Goal: Task Accomplishment & Management: Manage account settings

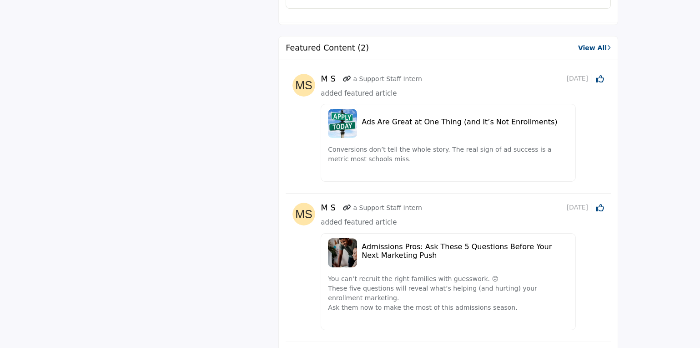
scroll to position [844, 0]
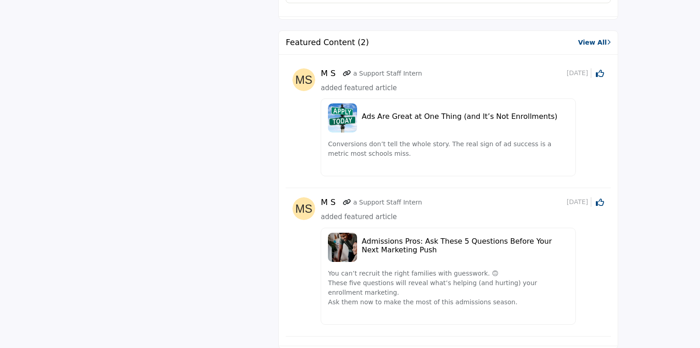
click at [595, 44] on link "View All" at bounding box center [594, 43] width 33 height 10
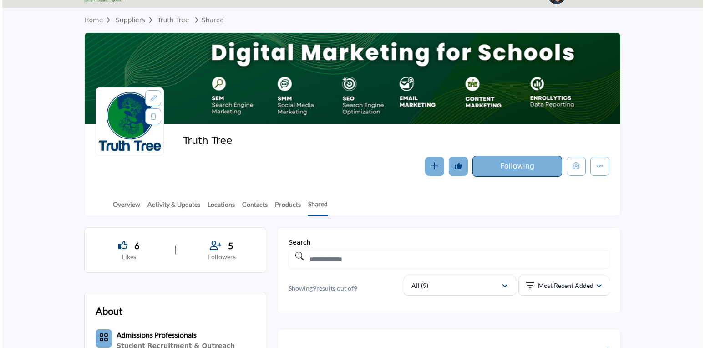
scroll to position [21, 0]
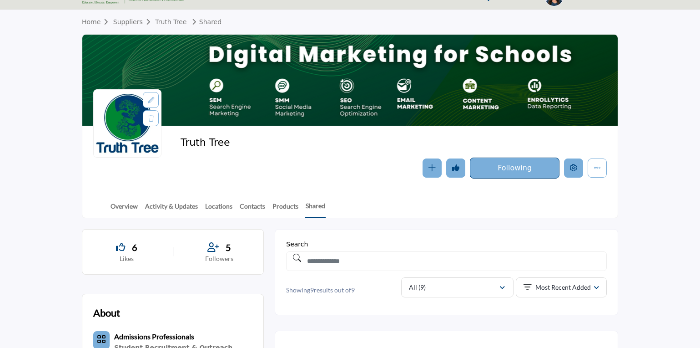
click at [573, 170] on icon "Edit company" at bounding box center [573, 167] width 7 height 7
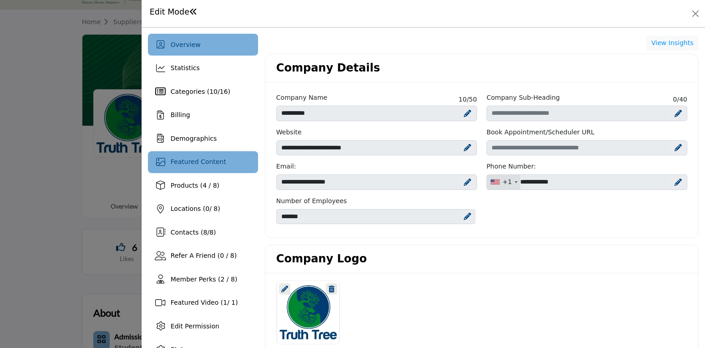
click at [191, 163] on span "Featured Content" at bounding box center [199, 161] width 56 height 7
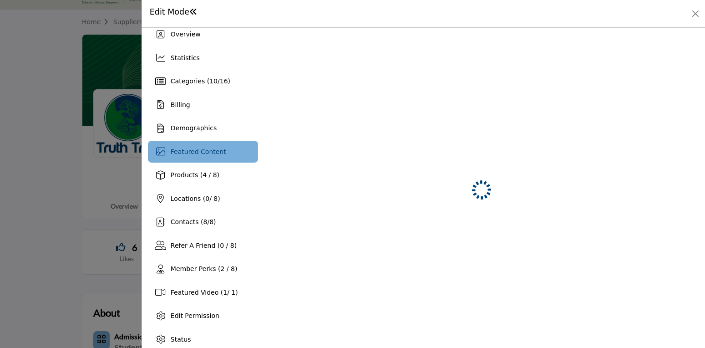
scroll to position [13, 0]
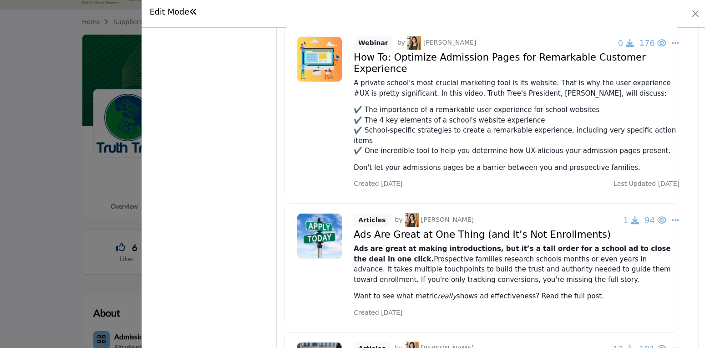
scroll to position [397, 0]
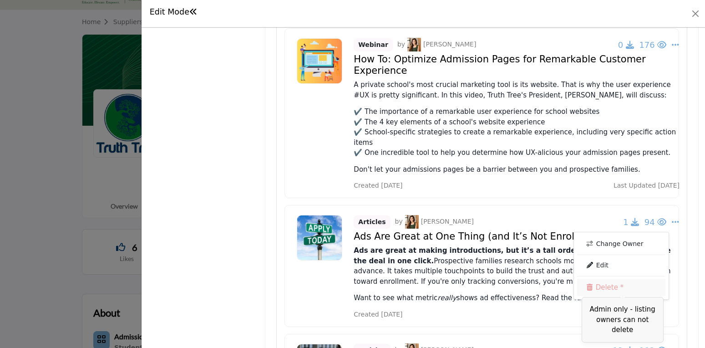
click at [613, 278] on link "Delete *" at bounding box center [621, 286] width 88 height 17
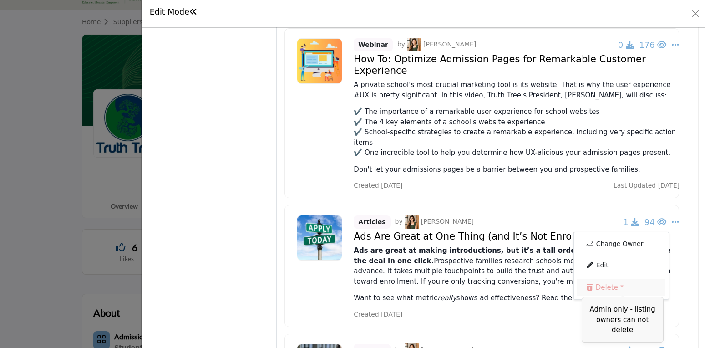
click at [594, 278] on link "Delete *" at bounding box center [621, 286] width 88 height 17
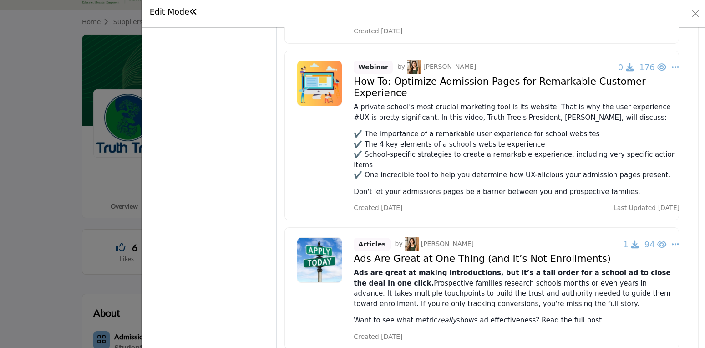
scroll to position [369, 0]
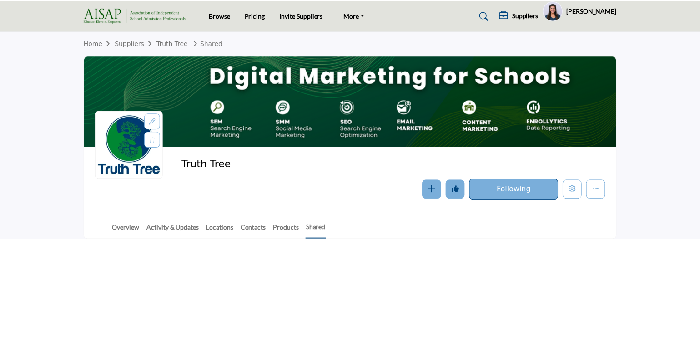
scroll to position [19, 0]
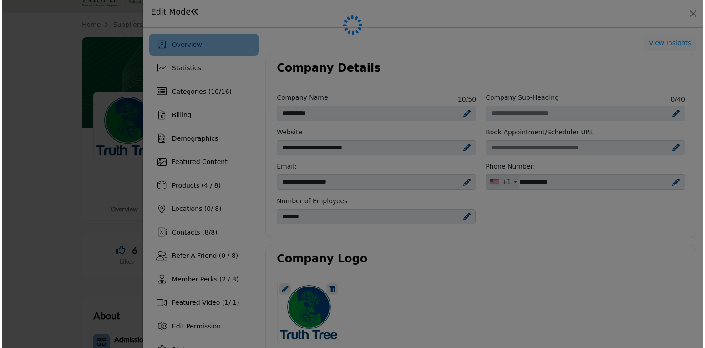
scroll to position [243, 0]
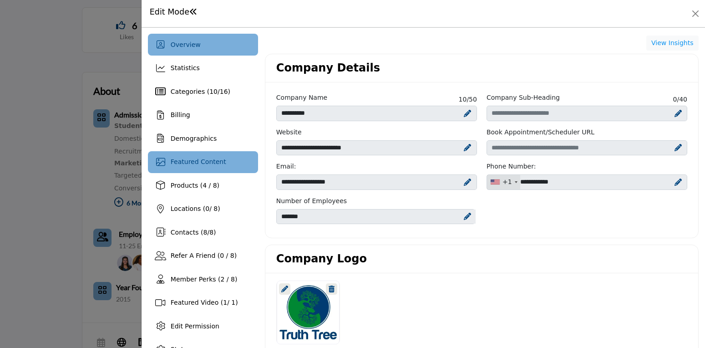
click at [195, 161] on span "Featured Content" at bounding box center [199, 161] width 56 height 7
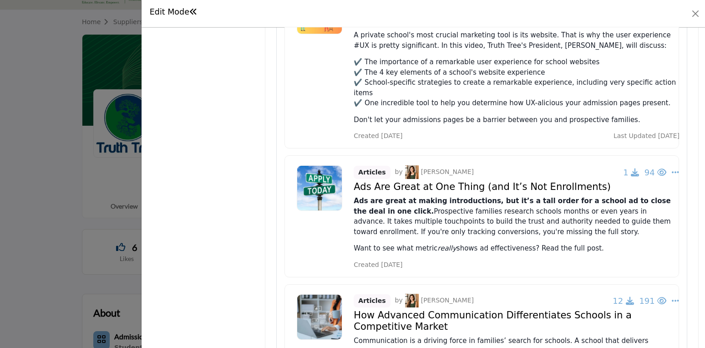
scroll to position [452, 0]
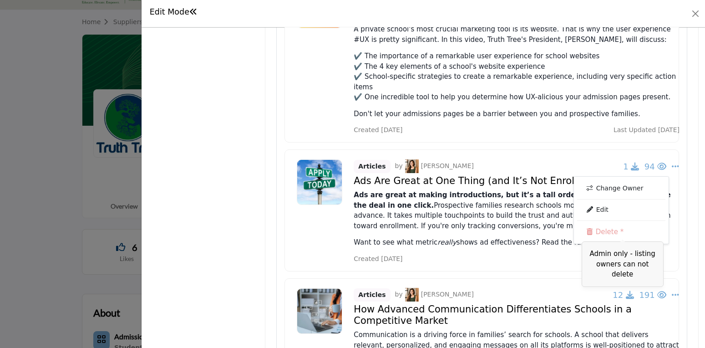
click at [600, 241] on span "Admin only - listing owners can not delete" at bounding box center [622, 263] width 82 height 45
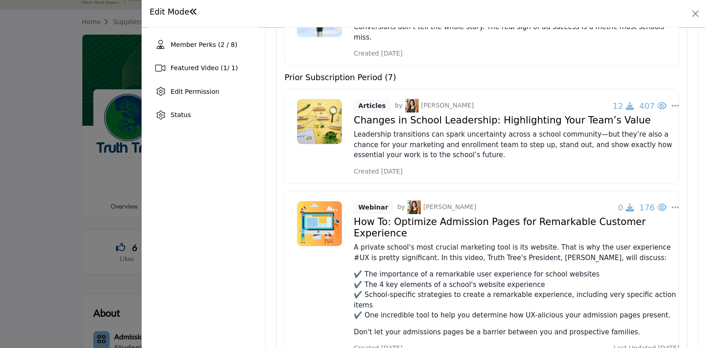
scroll to position [232, 0]
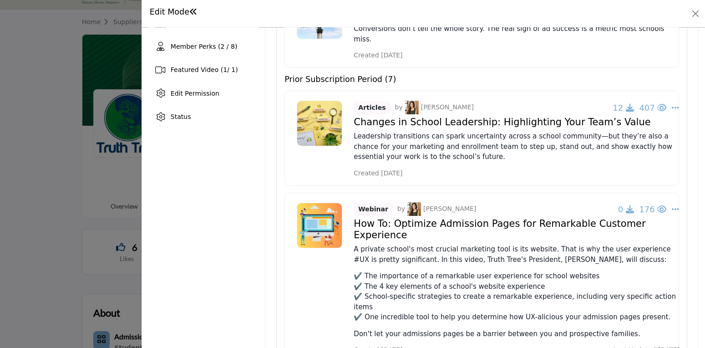
click at [503, 128] on h4 "How To: Optimize Admission Pages for Remarkable Customer Experience" at bounding box center [516, 121] width 326 height 11
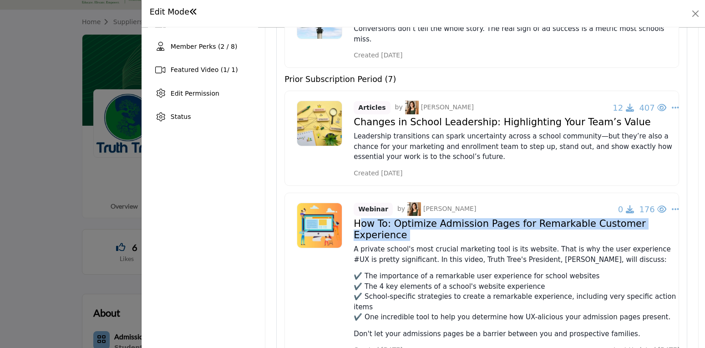
copy div "How To: Optimize Admission Pages for Remarkable Customer Experience"
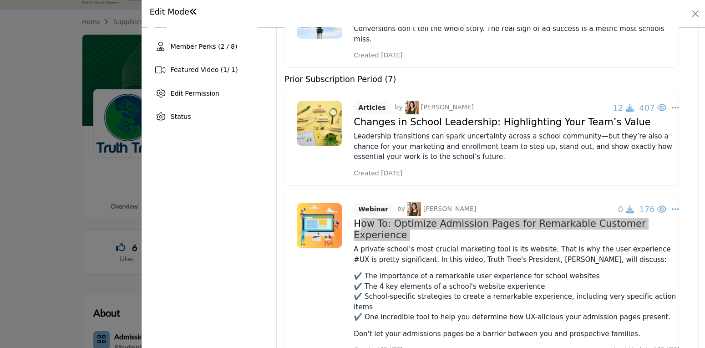
scroll to position [149, 0]
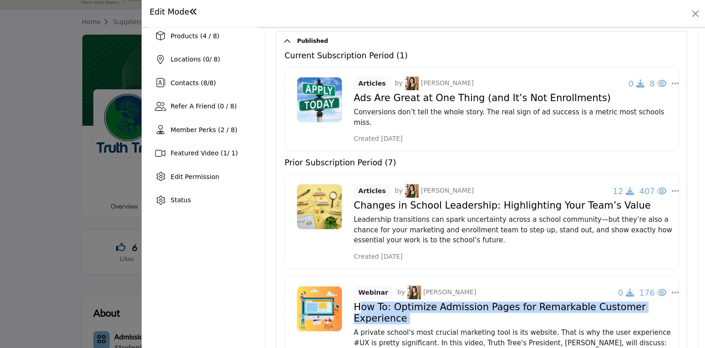
click at [467, 200] on h4 "Changes in School Leadership: Highlighting Your Team’s Value" at bounding box center [516, 205] width 326 height 11
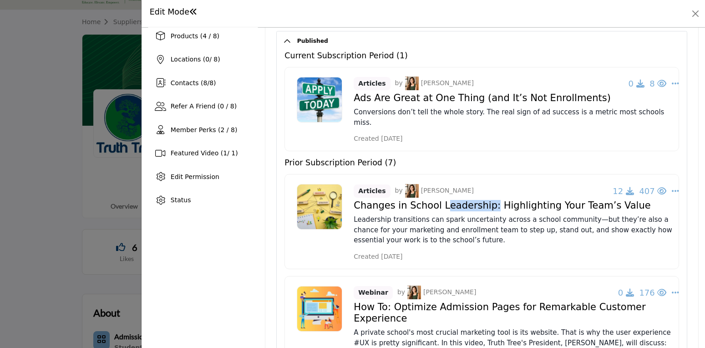
click at [467, 200] on h4 "Changes in School Leadership: Highlighting Your Team’s Value" at bounding box center [516, 205] width 326 height 11
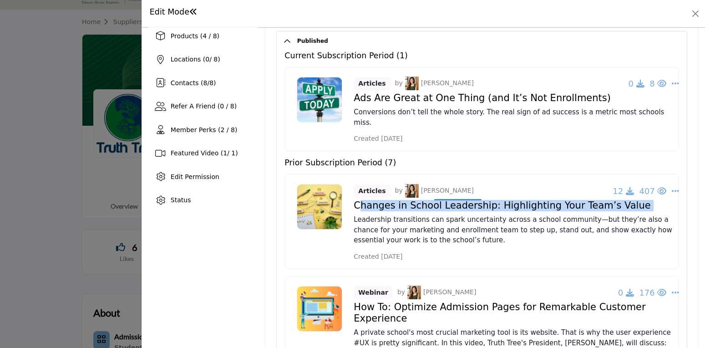
click at [467, 200] on h4 "Changes in School Leadership: Highlighting Your Team’s Value" at bounding box center [516, 205] width 326 height 11
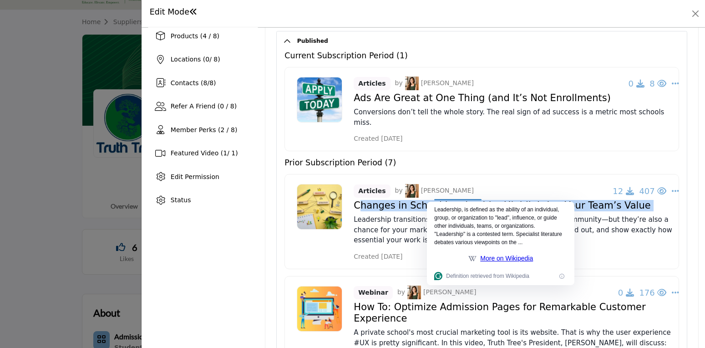
copy div "Changes in School Leadership: Highlighting Your Team’s Value"
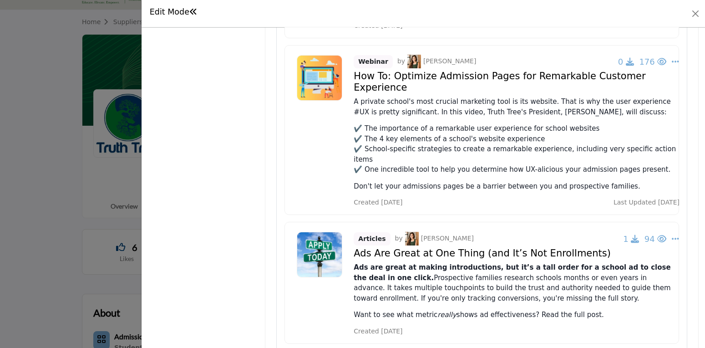
scroll to position [378, 0]
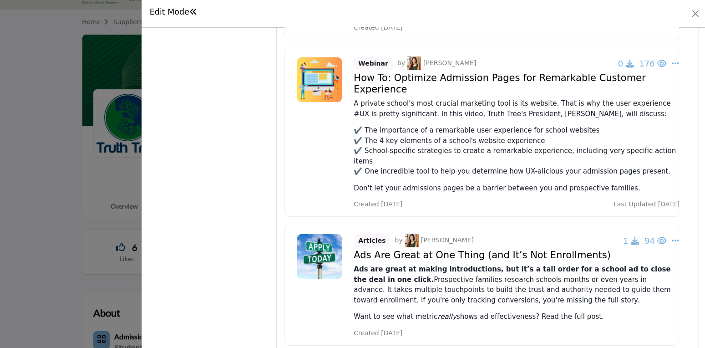
drag, startPoint x: 612, startPoint y: 157, endPoint x: 353, endPoint y: 84, distance: 269.5
copy div "A private school's most crucial marketing tool is its website. That is why the …"
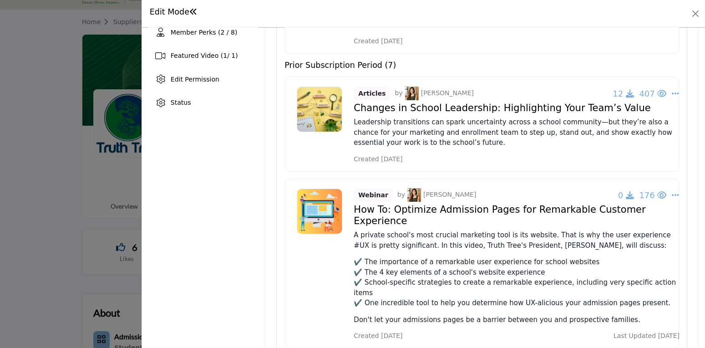
scroll to position [261, 0]
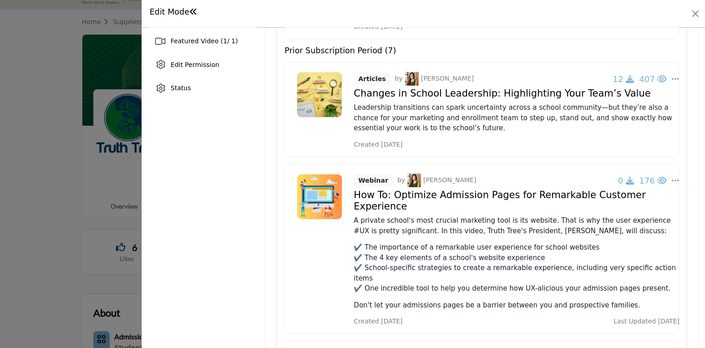
click at [541, 99] on h4 "How To: Optimize Admission Pages for Remarkable Customer Experience" at bounding box center [516, 93] width 326 height 11
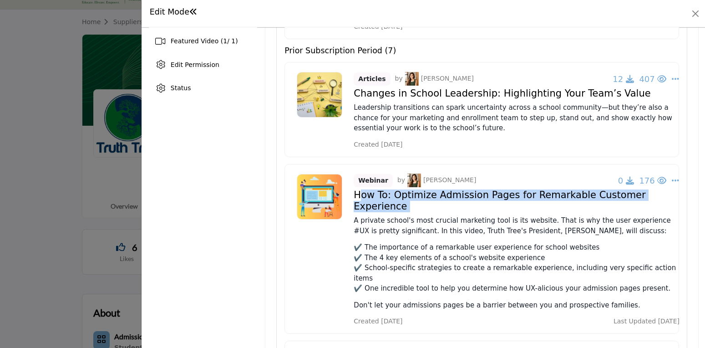
click at [541, 99] on h4 "How To: Optimize Admission Pages for Remarkable Customer Experience" at bounding box center [516, 93] width 326 height 11
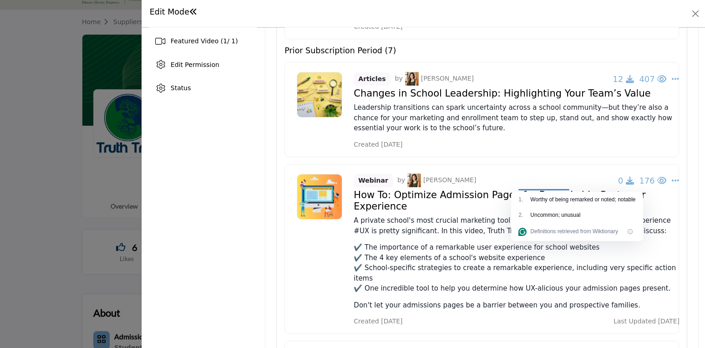
click at [673, 149] on div "Webinar by Missy Speyrer 0 176 Edit" at bounding box center [516, 109] width 326 height 79
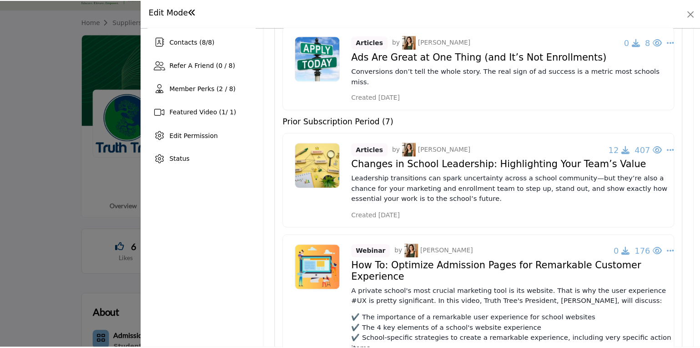
scroll to position [0, 0]
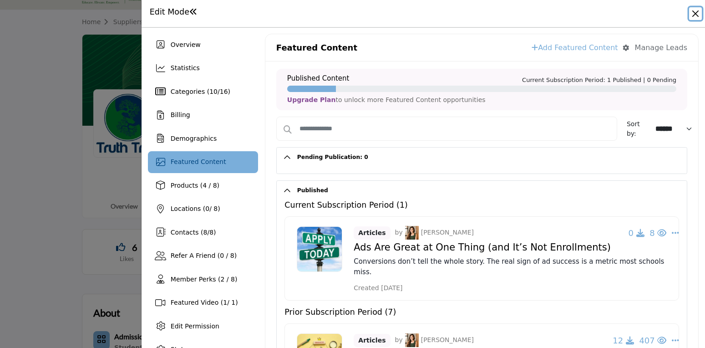
click at [693, 16] on button "Close" at bounding box center [695, 13] width 13 height 13
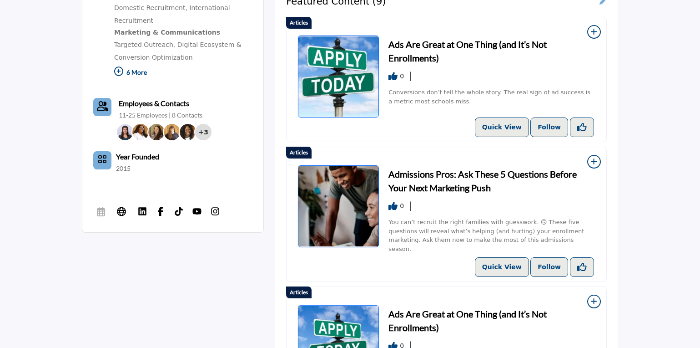
scroll to position [369, 0]
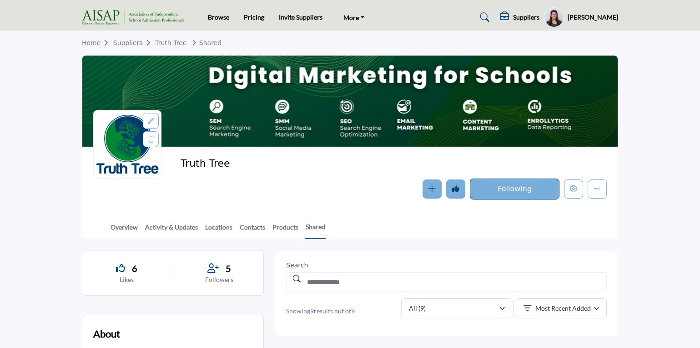
scroll to position [0, 0]
